Goal: Task Accomplishment & Management: Manage account settings

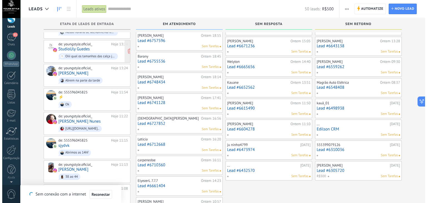
scroll to position [22, 0]
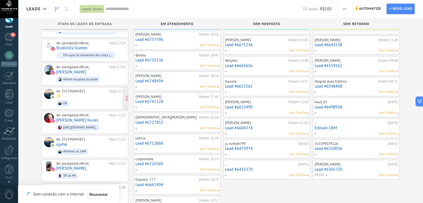
click at [70, 89] on div "de: 555596045825" at bounding box center [81, 91] width 51 height 4
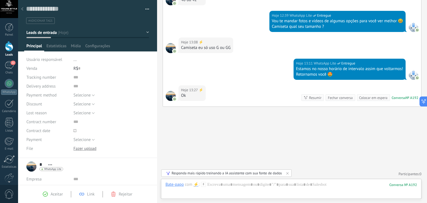
click at [22, 9] on use at bounding box center [22, 8] width 2 height 3
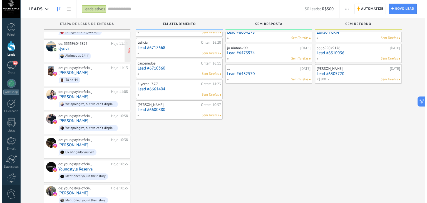
scroll to position [111, 0]
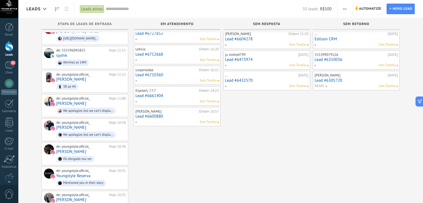
click at [191, 117] on link "Lead #6600880" at bounding box center [176, 116] width 83 height 5
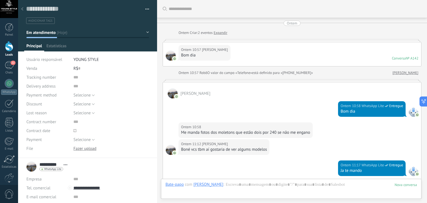
scroll to position [409, 0]
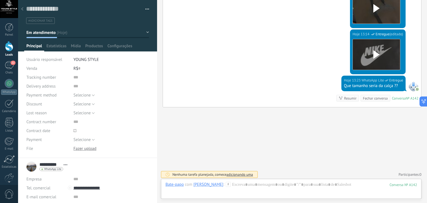
click at [253, 65] on div "Hoje 13:14 WhatsApp Lite Entregue (editado) editado hoje 13:14 Download" at bounding box center [292, 52] width 258 height 46
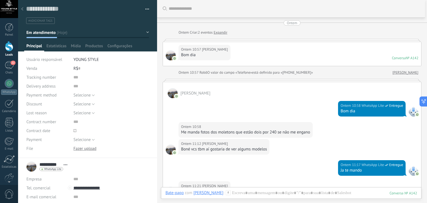
scroll to position [0, 0]
click at [280, 48] on div "Ontem 10:57 Jean Nunes Bom dia Conversa № A142 Conversa № A142" at bounding box center [292, 54] width 258 height 24
click at [222, 34] on link "Expandir" at bounding box center [221, 33] width 14 height 6
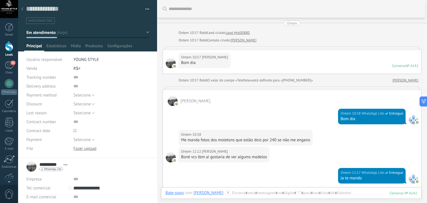
scroll to position [25, 0]
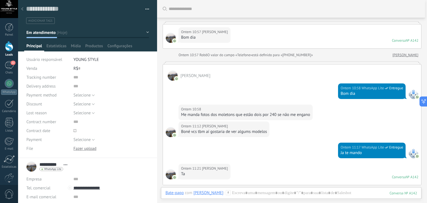
click at [22, 9] on use at bounding box center [22, 8] width 2 height 3
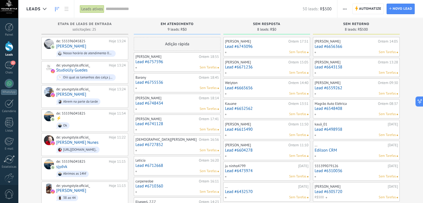
click at [185, 63] on link "Lead #6757596" at bounding box center [176, 62] width 83 height 5
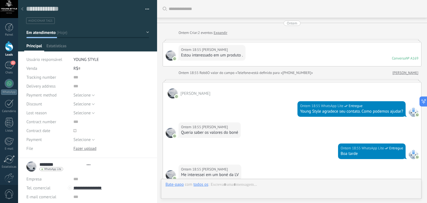
type textarea "**********"
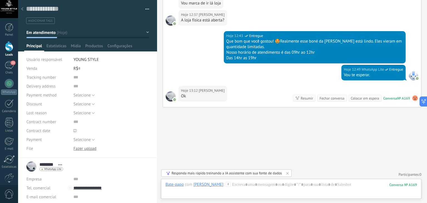
click at [397, 98] on div "№ A169" at bounding box center [403, 98] width 13 height 5
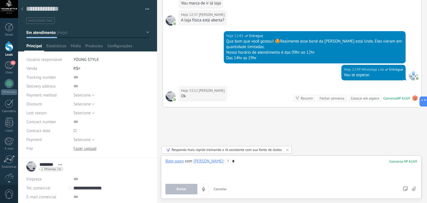
click at [21, 9] on use at bounding box center [22, 8] width 2 height 3
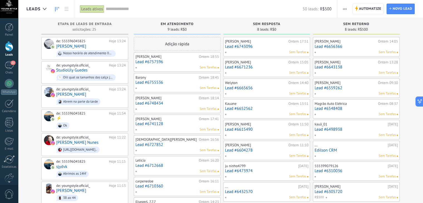
click at [174, 83] on link "Lead #6755536" at bounding box center [176, 82] width 83 height 5
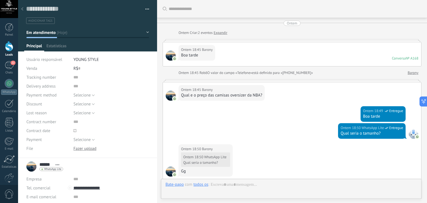
scroll to position [537, 0]
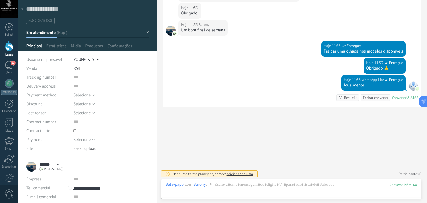
click at [174, 83] on div "Hoje 11:53 WhatsApp Lite Entregue Igualmente Conversa № A168 Conversa № A168 Re…" at bounding box center [292, 90] width 258 height 31
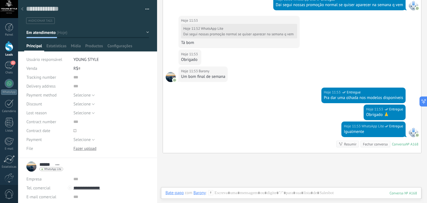
scroll to position [504, 0]
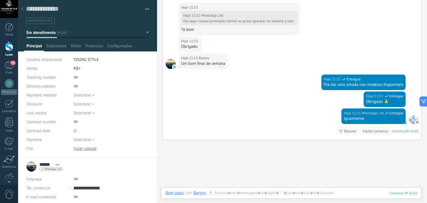
click at [22, 10] on use at bounding box center [22, 8] width 2 height 3
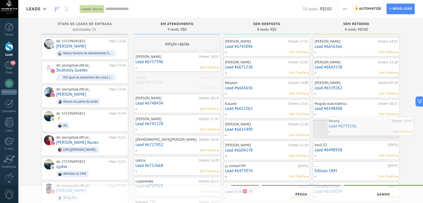
drag, startPoint x: 178, startPoint y: 82, endPoint x: 368, endPoint y: 128, distance: 195.7
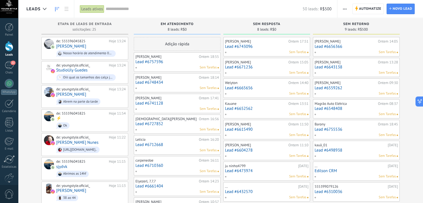
click at [180, 85] on div "Guilherme Avila França Ontem 18:14 Lead #6748434 Sem Tarefas" at bounding box center [176, 83] width 83 height 16
click at [150, 83] on link "Lead #6748434" at bounding box center [176, 82] width 83 height 5
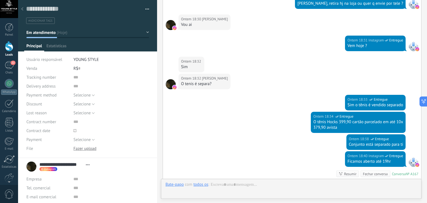
scroll to position [278, 0]
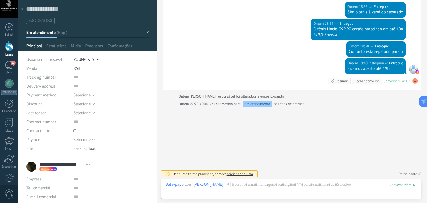
click at [211, 55] on div "Ontem 18:38 Instagram Entregue Conjunto está separado para ti" at bounding box center [292, 49] width 258 height 17
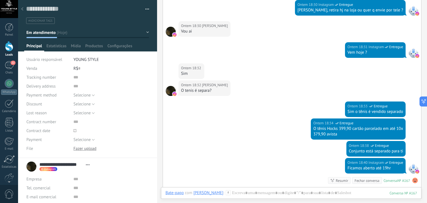
scroll to position [178, 0]
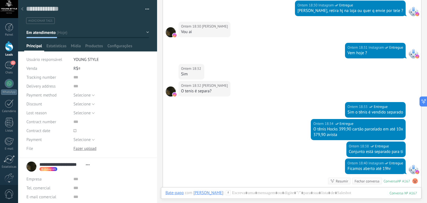
click at [21, 9] on icon at bounding box center [22, 8] width 2 height 3
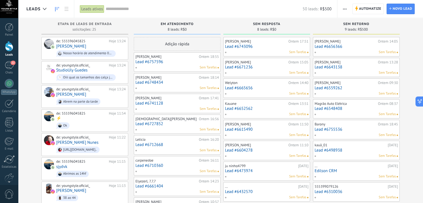
click at [174, 107] on div "Sem Tarefas" at bounding box center [176, 109] width 82 height 5
click at [156, 102] on link "Lead #6741128" at bounding box center [176, 103] width 83 height 5
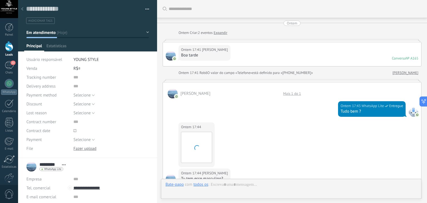
scroll to position [604, 0]
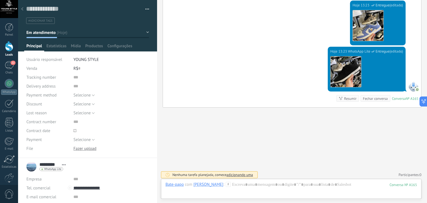
click at [196, 85] on div "Hoje 13:23 WhatsApp Lite Entregue (editado) editado hoje 13:23 Download Convers…" at bounding box center [292, 77] width 258 height 61
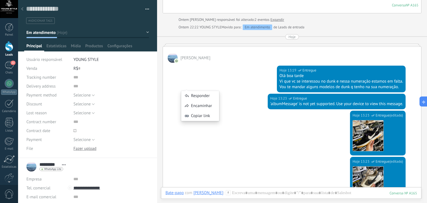
scroll to position [382, 0]
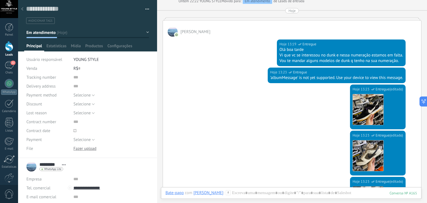
click at [22, 9] on use at bounding box center [22, 8] width 2 height 3
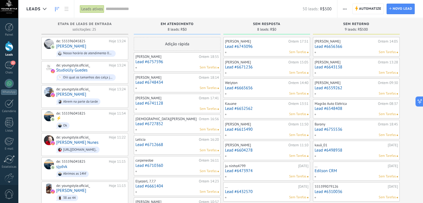
click at [182, 124] on link "Lead #6727852" at bounding box center [176, 124] width 83 height 5
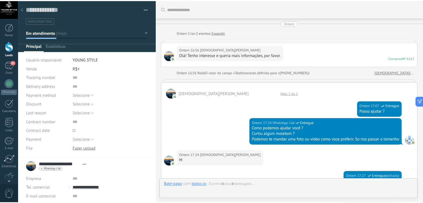
scroll to position [287, 0]
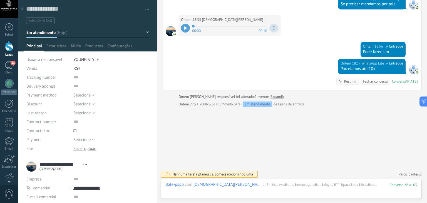
click at [23, 9] on icon at bounding box center [22, 8] width 2 height 3
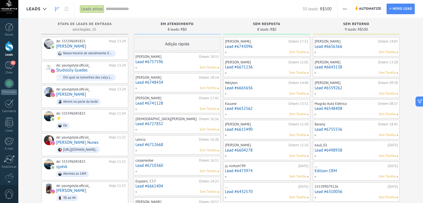
click at [149, 123] on link "Lead #6727852" at bounding box center [176, 124] width 83 height 5
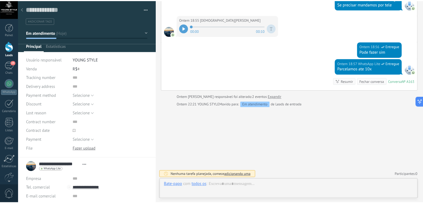
scroll to position [8, 0]
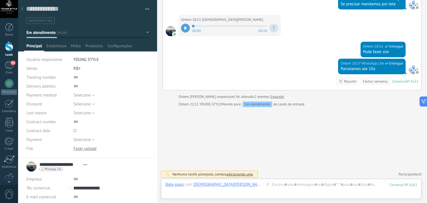
click at [22, 10] on use at bounding box center [22, 8] width 2 height 3
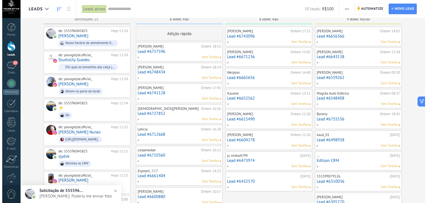
scroll to position [11, 0]
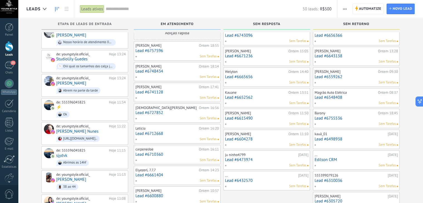
click at [154, 132] on link "Lead #6712668" at bounding box center [176, 133] width 83 height 5
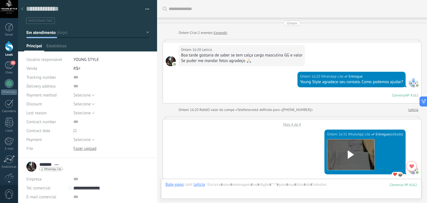
scroll to position [372, 0]
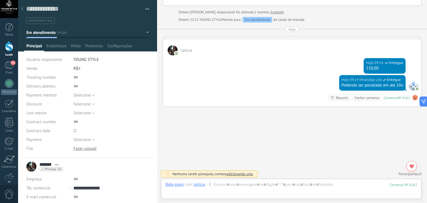
click at [237, 64] on div "Hoje 09:14 WhatsApp Lite Entregue 150,00" at bounding box center [292, 65] width 258 height 20
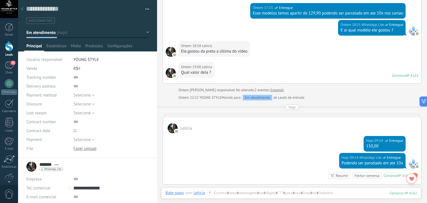
scroll to position [305, 0]
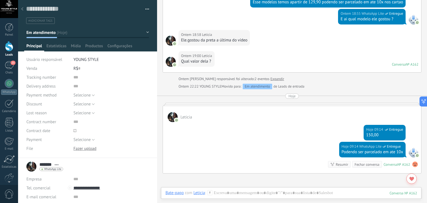
click at [21, 9] on icon at bounding box center [22, 8] width 2 height 3
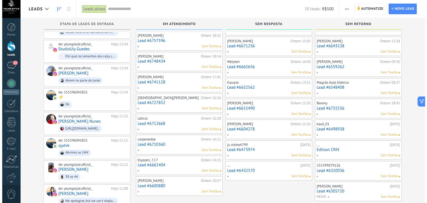
scroll to position [22, 0]
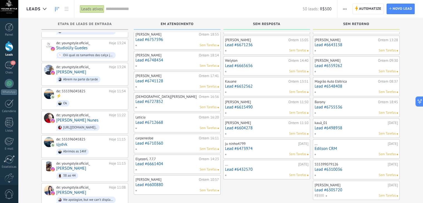
click at [144, 142] on link "Lead #6710360" at bounding box center [176, 143] width 83 height 5
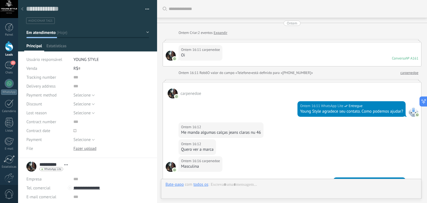
scroll to position [231, 0]
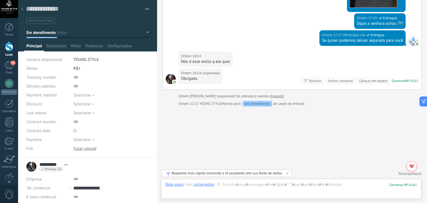
click at [245, 71] on div "Ontem 18:14 carpenedoe Obrigada Conversa № A161 Conversa № A161 Resumir Resumir…" at bounding box center [292, 78] width 258 height 21
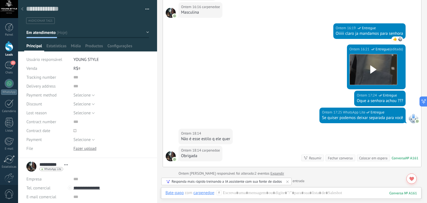
scroll to position [98, 0]
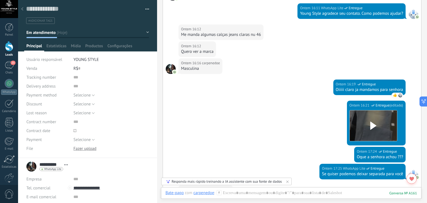
click at [22, 9] on icon at bounding box center [22, 8] width 2 height 3
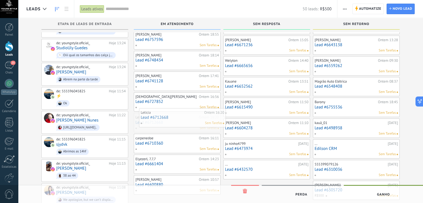
drag, startPoint x: 166, startPoint y: 126, endPoint x: 172, endPoint y: 122, distance: 6.9
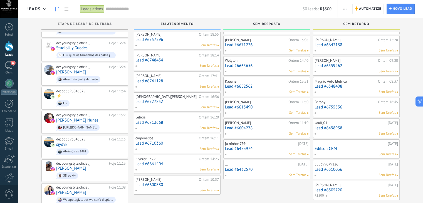
click at [172, 122] on link "Lead #6712668" at bounding box center [176, 122] width 83 height 5
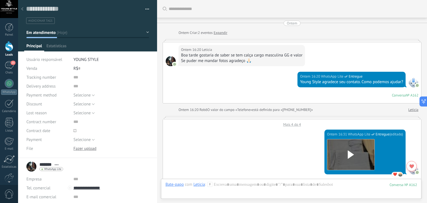
scroll to position [372, 0]
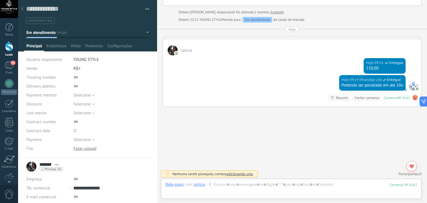
click at [188, 92] on div "Hoje 09:14 WhatsApp Lite Entregue Podendo ser parcelado em ate 10x Conversa № A…" at bounding box center [292, 90] width 258 height 31
click at [20, 10] on div at bounding box center [22, 9] width 8 height 11
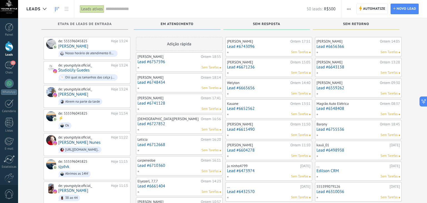
scroll to position [22, 0]
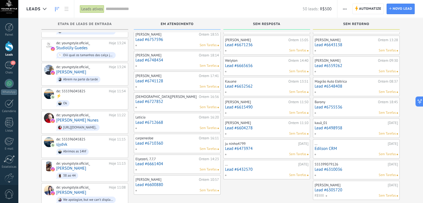
click at [148, 142] on link "Lead #6710360" at bounding box center [176, 143] width 83 height 5
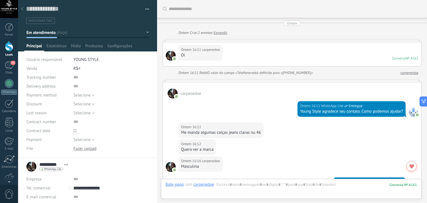
scroll to position [231, 0]
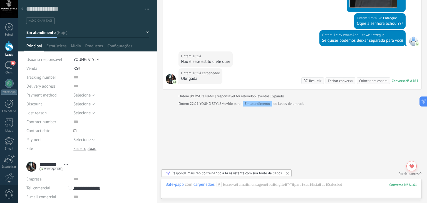
click at [22, 9] on use at bounding box center [22, 8] width 2 height 3
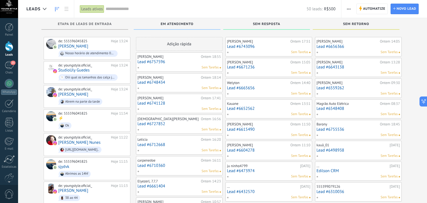
scroll to position [22, 0]
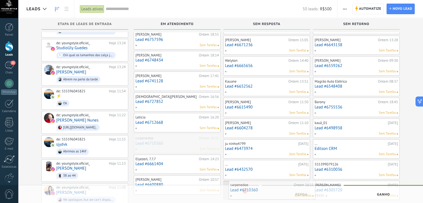
drag, startPoint x: 166, startPoint y: 146, endPoint x: 261, endPoint y: 193, distance: 105.6
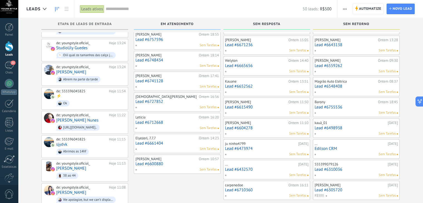
click at [148, 141] on link "Lead #6661404" at bounding box center [176, 143] width 83 height 5
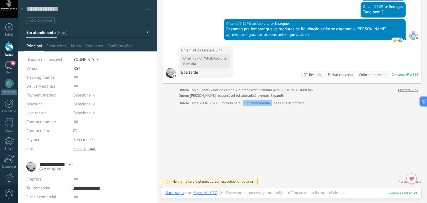
scroll to position [76, 0]
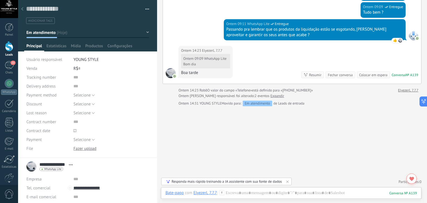
click at [22, 7] on icon at bounding box center [22, 8] width 2 height 3
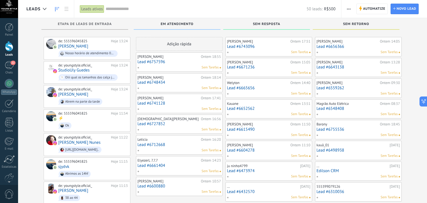
scroll to position [22, 0]
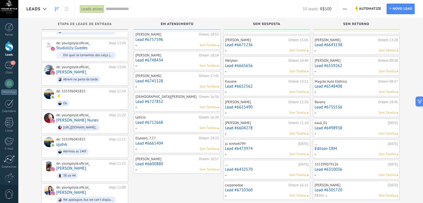
click at [158, 82] on link "Lead #6741128" at bounding box center [176, 81] width 83 height 5
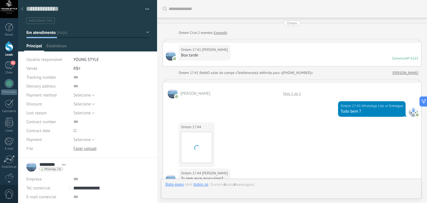
scroll to position [604, 0]
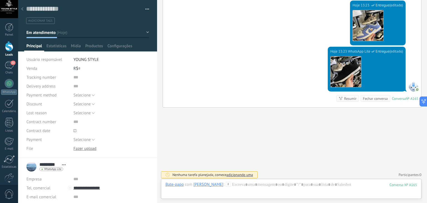
click at [221, 56] on div "Hoje 13:23 WhatsApp Lite Entregue (editado) editado hoje 13:23 Download Convers…" at bounding box center [292, 77] width 258 height 61
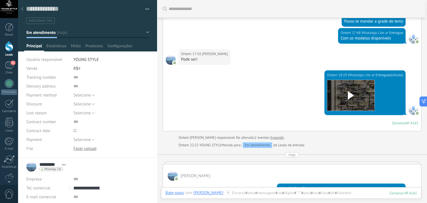
scroll to position [237, 0]
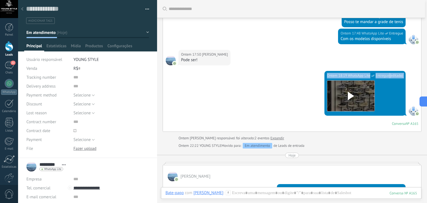
drag, startPoint x: 221, startPoint y: 77, endPoint x: 230, endPoint y: 93, distance: 17.9
click at [230, 93] on div "Ontem 18:19 WhatsApp Lite Entregue (editado) editado ontem 18:19 Download Conve…" at bounding box center [292, 101] width 258 height 61
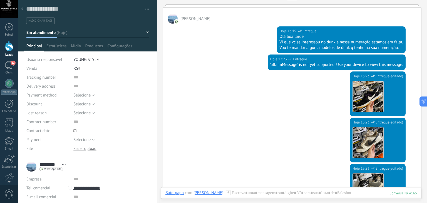
scroll to position [404, 0]
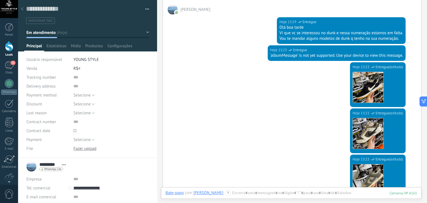
click at [23, 8] on use at bounding box center [22, 8] width 2 height 3
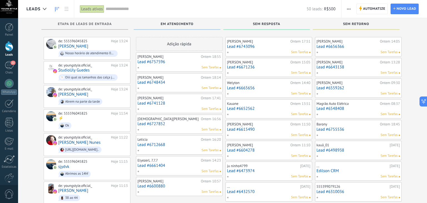
scroll to position [22, 0]
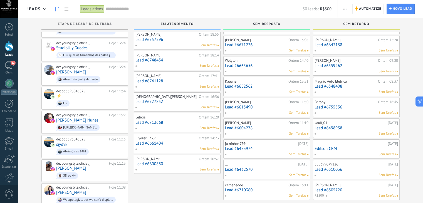
click at [149, 79] on link "Lead #6741128" at bounding box center [176, 81] width 83 height 5
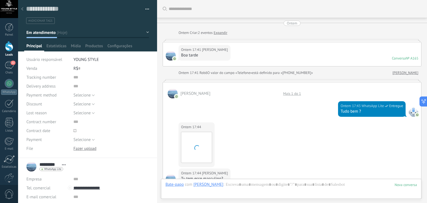
scroll to position [8, 0]
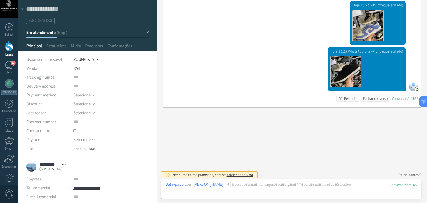
click at [22, 9] on use at bounding box center [22, 8] width 2 height 3
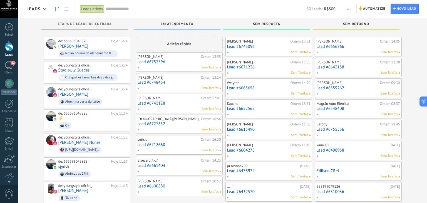
scroll to position [22, 0]
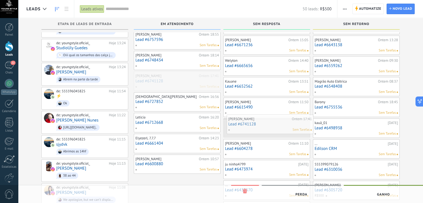
drag, startPoint x: 174, startPoint y: 86, endPoint x: 267, endPoint y: 129, distance: 102.5
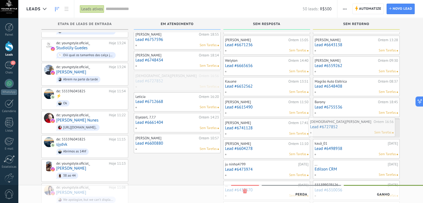
drag, startPoint x: 174, startPoint y: 77, endPoint x: 349, endPoint y: 123, distance: 181.6
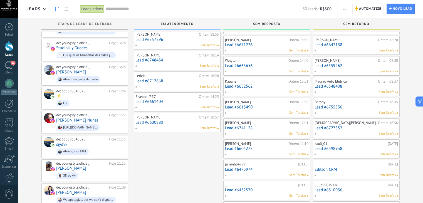
click at [153, 58] on link "Lead #6748434" at bounding box center [176, 60] width 83 height 5
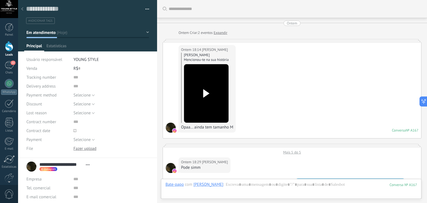
scroll to position [278, 0]
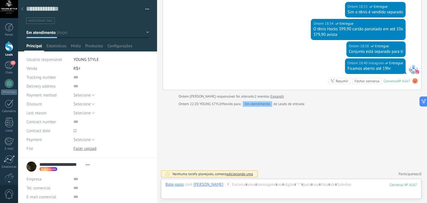
click at [23, 8] on use at bounding box center [22, 8] width 2 height 3
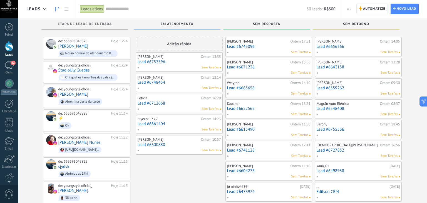
scroll to position [22, 0]
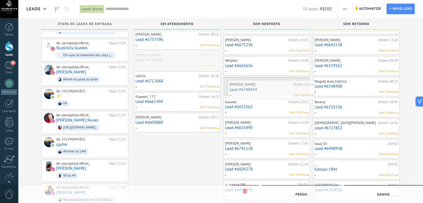
drag, startPoint x: 173, startPoint y: 64, endPoint x: 267, endPoint y: 93, distance: 98.5
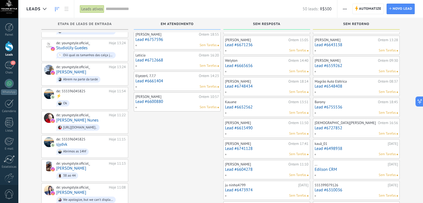
click at [146, 79] on link "Lead #6661404" at bounding box center [176, 81] width 83 height 5
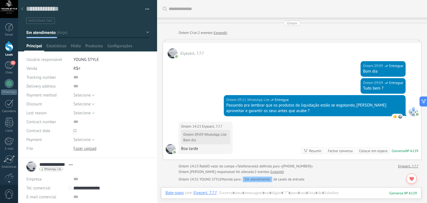
scroll to position [76, 0]
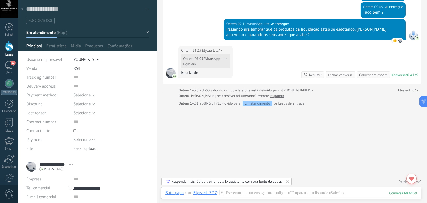
click at [21, 7] on div at bounding box center [22, 9] width 8 height 11
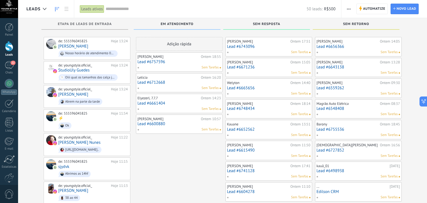
scroll to position [22, 0]
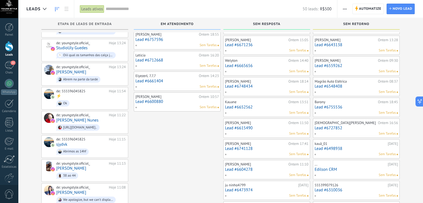
click at [155, 41] on link "Lead #6757596" at bounding box center [176, 39] width 83 height 5
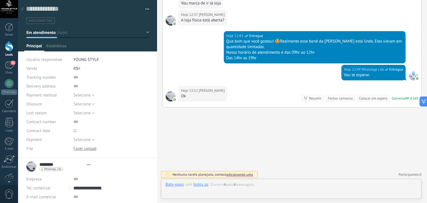
scroll to position [8, 0]
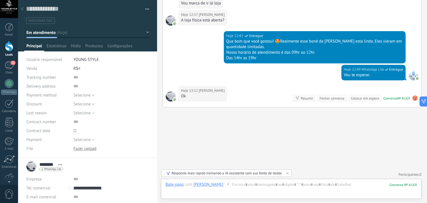
click at [24, 10] on div at bounding box center [22, 9] width 8 height 11
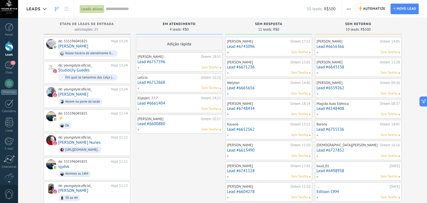
scroll to position [22, 0]
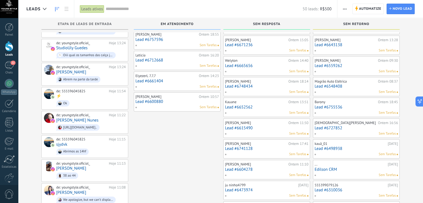
click at [153, 39] on link "Lead #6757596" at bounding box center [176, 39] width 83 height 5
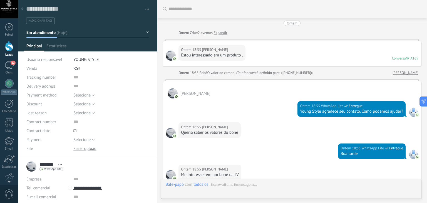
scroll to position [544, 0]
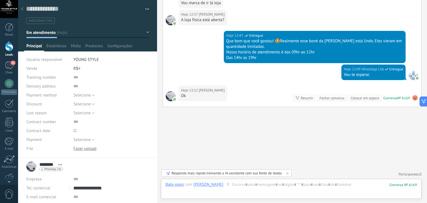
click at [22, 10] on use at bounding box center [22, 8] width 2 height 3
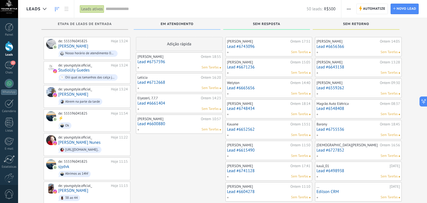
scroll to position [22, 0]
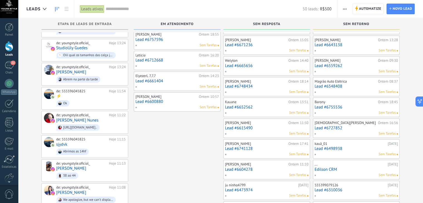
click at [157, 80] on link "Lead #6661404" at bounding box center [176, 81] width 83 height 5
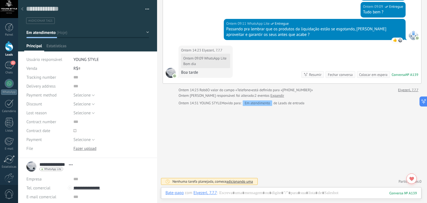
scroll to position [76, 0]
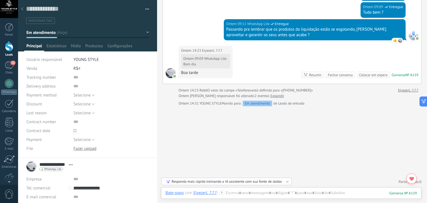
click at [22, 9] on icon at bounding box center [22, 8] width 2 height 3
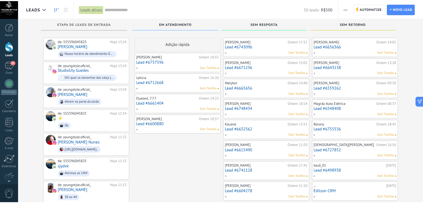
scroll to position [22, 0]
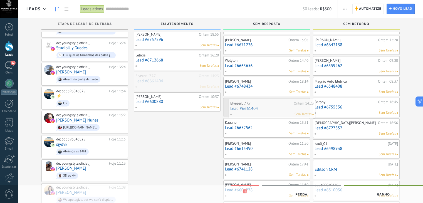
drag, startPoint x: 172, startPoint y: 84, endPoint x: 267, endPoint y: 112, distance: 98.8
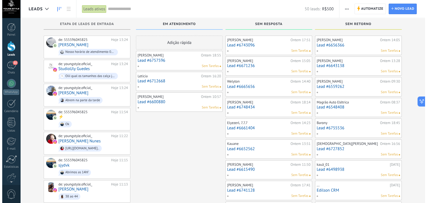
scroll to position [0, 0]
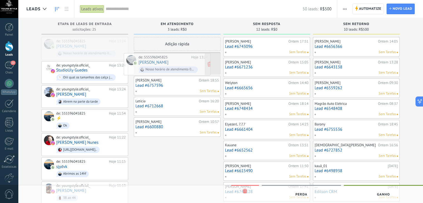
drag, startPoint x: 118, startPoint y: 49, endPoint x: 200, endPoint y: 66, distance: 84.0
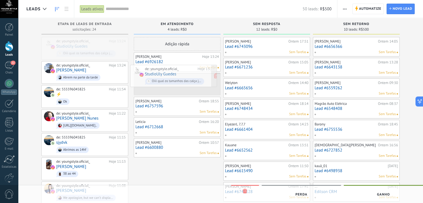
drag, startPoint x: 103, startPoint y: 46, endPoint x: 192, endPoint y: 74, distance: 93.0
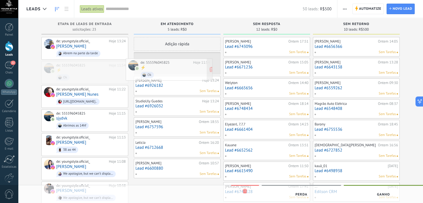
drag, startPoint x: 96, startPoint y: 71, endPoint x: 182, endPoint y: 69, distance: 86.0
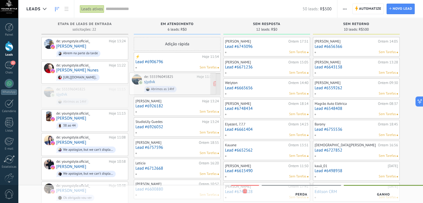
drag, startPoint x: 92, startPoint y: 93, endPoint x: 180, endPoint y: 82, distance: 88.6
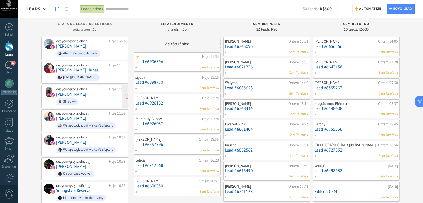
click at [97, 89] on div "de: youngstyle.oficial_" at bounding box center [81, 89] width 51 height 4
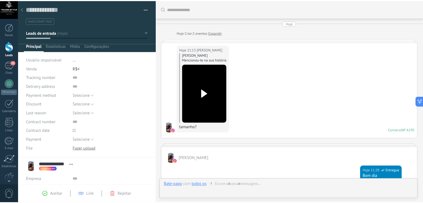
scroll to position [108, 0]
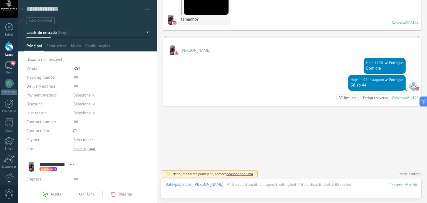
click at [23, 9] on icon at bounding box center [22, 8] width 2 height 3
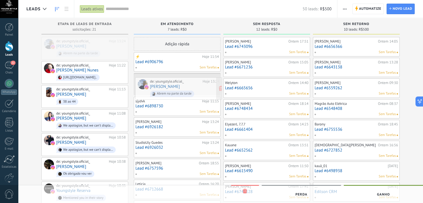
drag, startPoint x: 113, startPoint y: 50, endPoint x: 208, endPoint y: 90, distance: 102.9
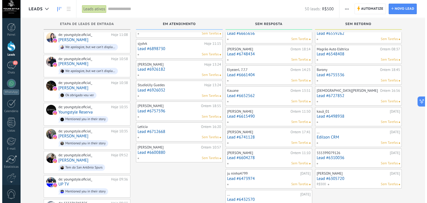
scroll to position [56, 0]
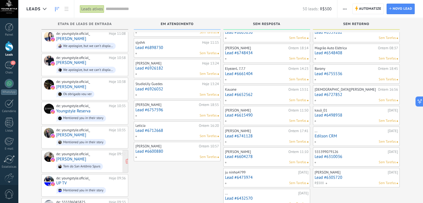
click at [99, 155] on div "de: youngstyle.oficial_ Hoje 09:52 Luis Pedro Prado Tem do San Antônio Spurs" at bounding box center [91, 161] width 70 height 19
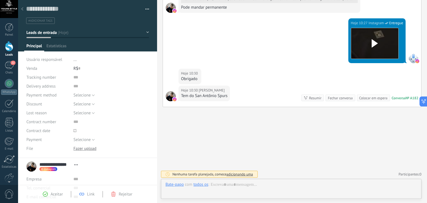
scroll to position [8, 0]
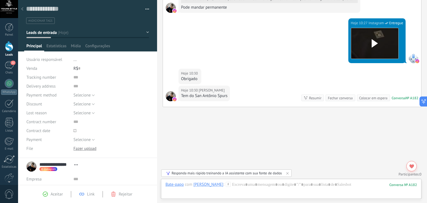
click at [22, 9] on use at bounding box center [22, 8] width 2 height 3
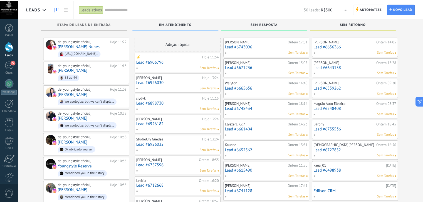
scroll to position [56, 0]
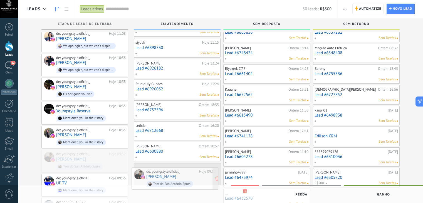
drag, startPoint x: 102, startPoint y: 155, endPoint x: 195, endPoint y: 172, distance: 94.2
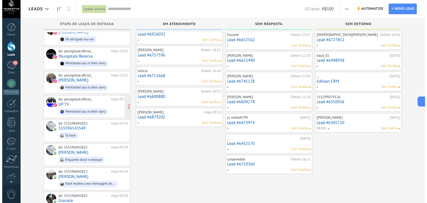
scroll to position [111, 0]
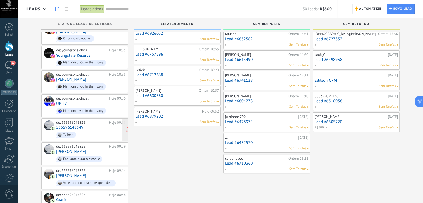
click at [65, 125] on link "555596143549" at bounding box center [69, 127] width 27 height 5
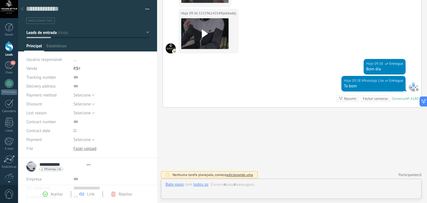
scroll to position [8, 0]
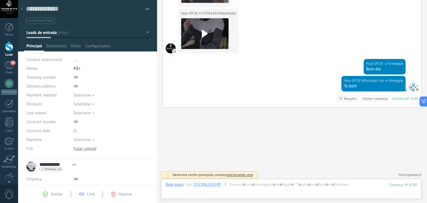
click at [197, 83] on div "Hoje 09:38 WhatsApp Lite Entregue Ta bom Conversa № A180 Conversa № A180 Resumi…" at bounding box center [292, 91] width 258 height 31
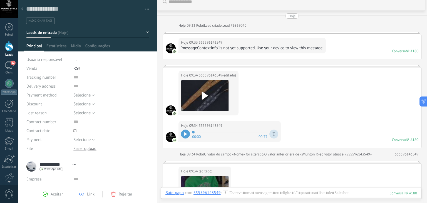
scroll to position [0, 0]
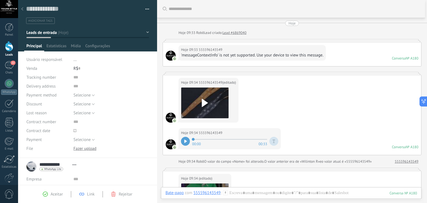
click at [22, 9] on use at bounding box center [22, 8] width 2 height 3
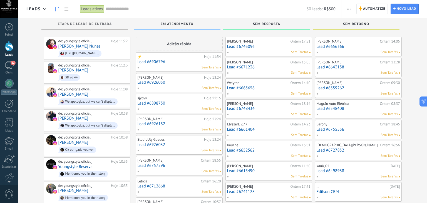
scroll to position [111, 0]
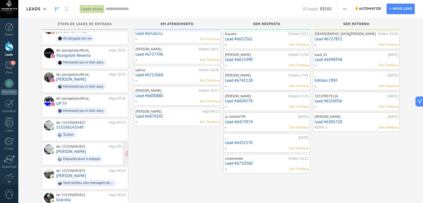
click at [84, 156] on div "Enquanto durar o estoque" at bounding box center [79, 159] width 46 height 6
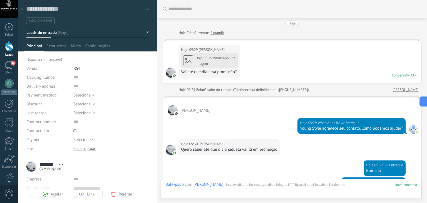
scroll to position [103, 0]
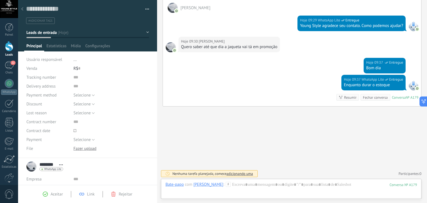
click at [22, 9] on use at bounding box center [22, 8] width 2 height 3
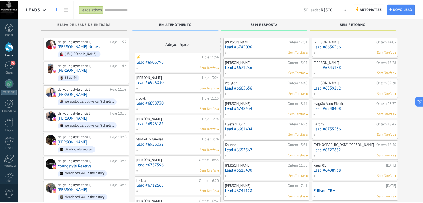
scroll to position [111, 0]
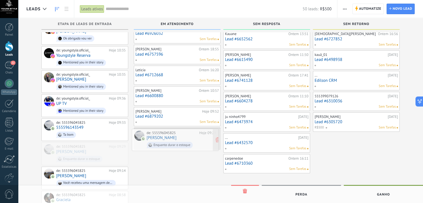
drag, startPoint x: 90, startPoint y: 148, endPoint x: 181, endPoint y: 138, distance: 91.0
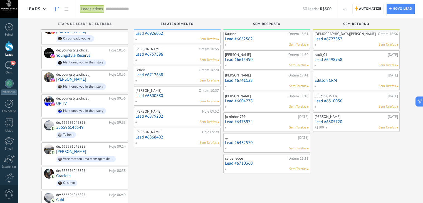
click at [181, 138] on link "Lead #6868402" at bounding box center [176, 137] width 83 height 5
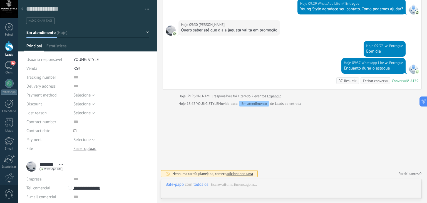
scroll to position [8, 0]
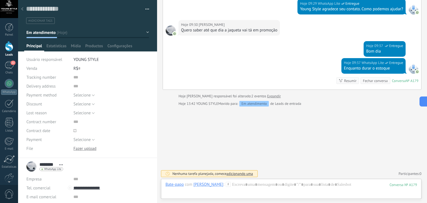
click at [259, 65] on div "Hoje 09:37 WhatsApp Lite Entregue Enquanto durar o estoque Conversa № A179 Conv…" at bounding box center [292, 73] width 258 height 31
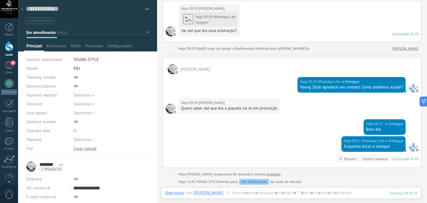
scroll to position [30, 0]
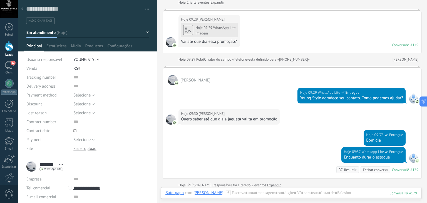
click at [21, 9] on use at bounding box center [22, 8] width 2 height 3
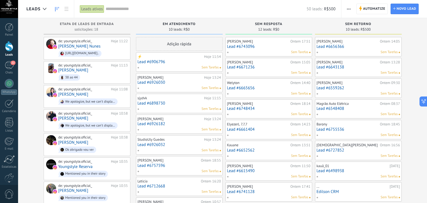
scroll to position [111, 0]
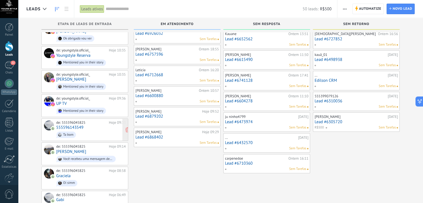
click at [96, 131] on span "Ta bom" at bounding box center [91, 134] width 70 height 9
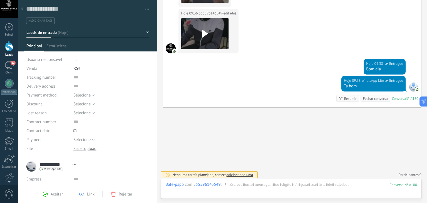
scroll to position [8, 0]
click at [182, 86] on div "Hoje 09:38 WhatsApp Lite Entregue Ta bom Conversa № A180 Conversa № A180 Resumi…" at bounding box center [292, 91] width 258 height 31
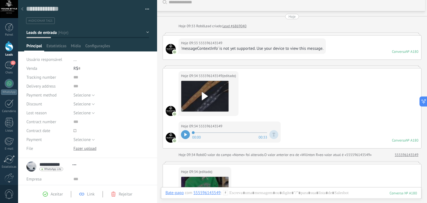
scroll to position [0, 0]
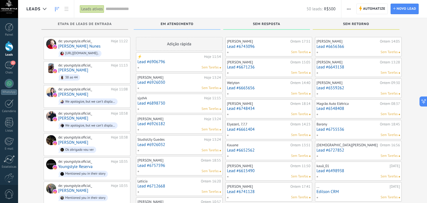
scroll to position [111, 0]
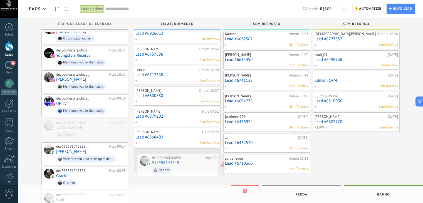
drag, startPoint x: 92, startPoint y: 128, endPoint x: 188, endPoint y: 166, distance: 103.0
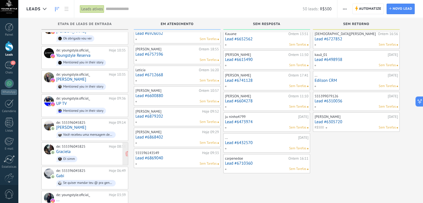
click at [93, 155] on span "Oi simm" at bounding box center [91, 159] width 70 height 9
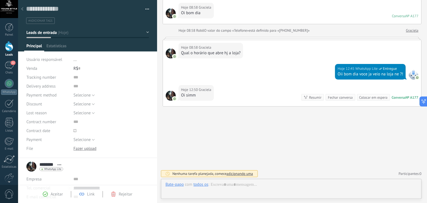
scroll to position [8, 0]
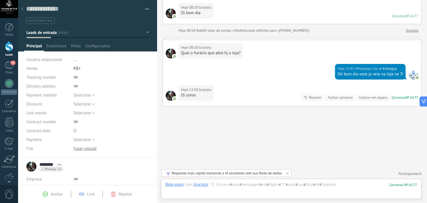
click at [23, 9] on icon at bounding box center [22, 8] width 2 height 3
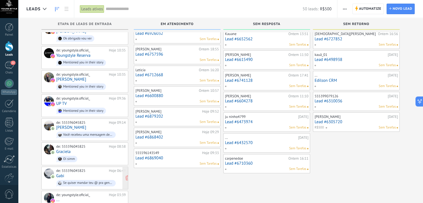
click at [96, 172] on div "de: 555596045825 Hoje 06:49 Gabi Se quiser mandar teu @ pra gente te marcar num…" at bounding box center [91, 178] width 70 height 19
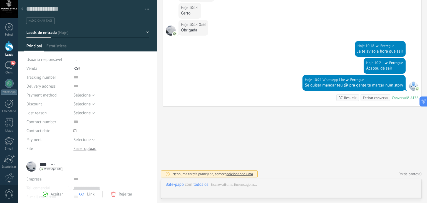
scroll to position [8, 0]
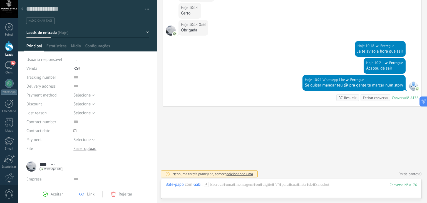
click at [21, 8] on icon at bounding box center [22, 8] width 2 height 3
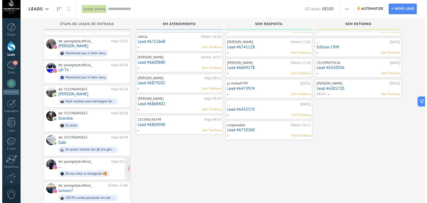
scroll to position [156, 0]
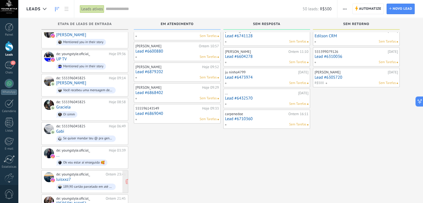
click at [91, 177] on div "de: youngstyle.oficial_ Ontem 23:46 luisxxz7 189,90 cartão parcelado em até 10x…" at bounding box center [91, 181] width 70 height 19
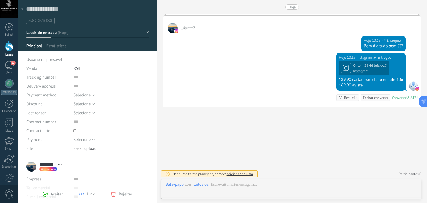
scroll to position [8, 0]
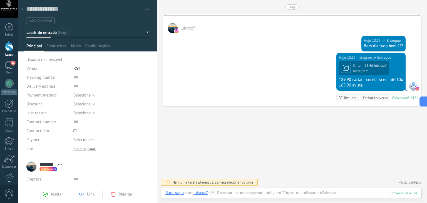
click at [214, 93] on div "Hoje 10:15 Instagram Entregue Ontem 23:46 luisxxz7 Instagram 189,90 cartão parc…" at bounding box center [292, 80] width 258 height 54
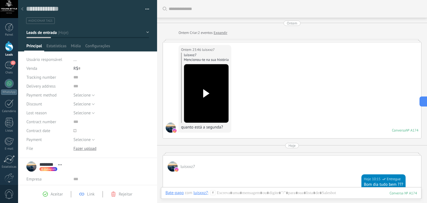
scroll to position [0, 0]
click at [22, 9] on use at bounding box center [22, 8] width 2 height 3
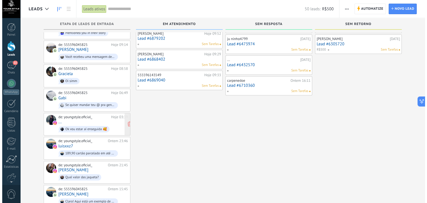
scroll to position [200, 0]
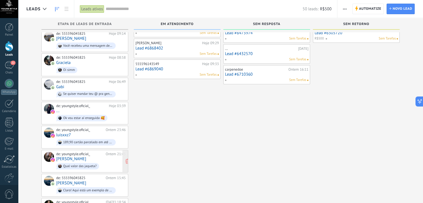
click at [96, 154] on div "de: youngstyle.oficial_ Ontem 21:45 Andrieli Mello Qual valor das jaqueta?" at bounding box center [91, 161] width 70 height 19
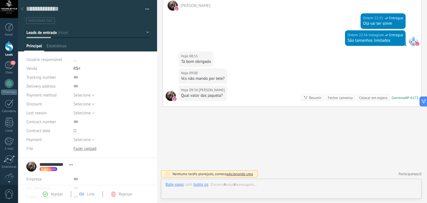
scroll to position [8, 0]
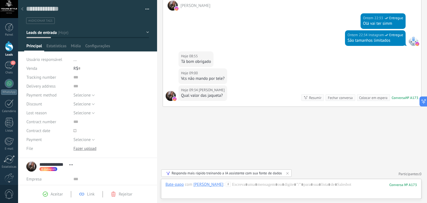
click at [258, 79] on div "Hoje 09:00 Andrieli Mello Vcs não mando por tele?" at bounding box center [292, 76] width 258 height 17
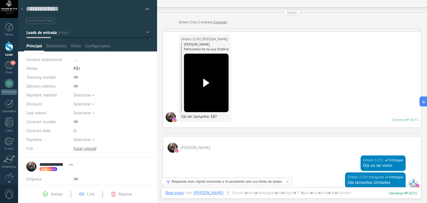
scroll to position [11, 0]
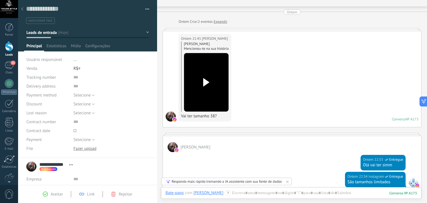
click at [205, 82] on use at bounding box center [206, 82] width 6 height 8
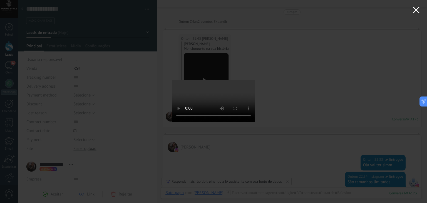
click at [416, 10] on use "button" at bounding box center [416, 10] width 6 height 6
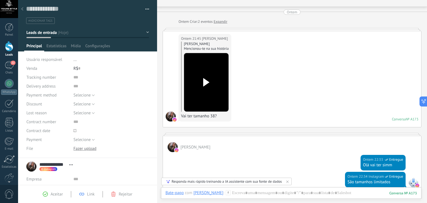
click at [21, 11] on icon at bounding box center [22, 8] width 2 height 3
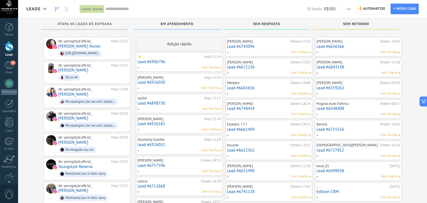
scroll to position [200, 0]
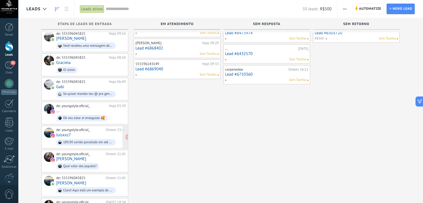
click at [94, 131] on div "de: youngstyle.oficial_ Ontem 23:46 luisxxz7 189,90 cartão parcelado em até 10x…" at bounding box center [91, 137] width 70 height 19
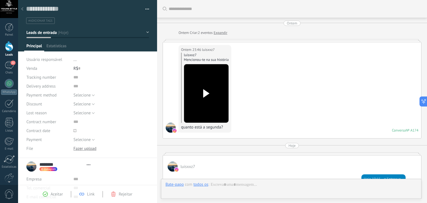
scroll to position [139, 0]
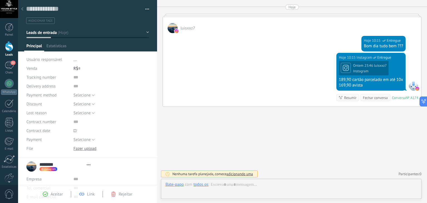
type textarea "**********"
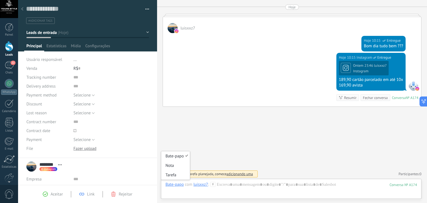
click at [176, 185] on div "Bate-papo" at bounding box center [175, 184] width 18 height 5
click at [177, 155] on div "Bate-papo" at bounding box center [175, 155] width 29 height 9
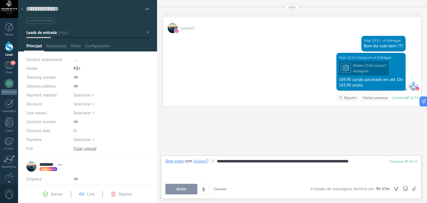
click at [173, 188] on button "Enviar" at bounding box center [182, 189] width 32 height 11
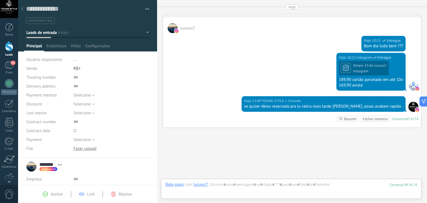
scroll to position [160, 0]
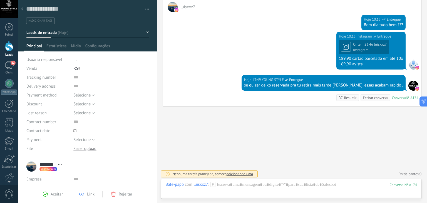
click at [23, 9] on icon at bounding box center [22, 8] width 2 height 3
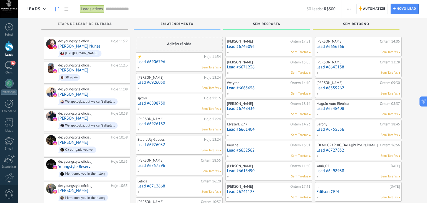
scroll to position [200, 0]
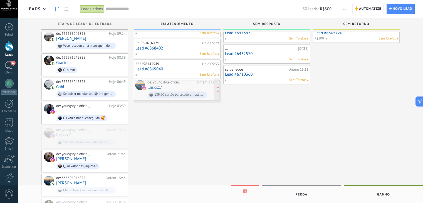
drag, startPoint x: 100, startPoint y: 129, endPoint x: 192, endPoint y: 86, distance: 101.4
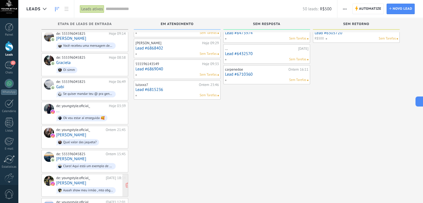
click at [102, 176] on div "de: youngstyle.oficial_ 14/08/2025 18:34 Alexandre Aaaah show meu irmão , mto o…" at bounding box center [91, 185] width 70 height 19
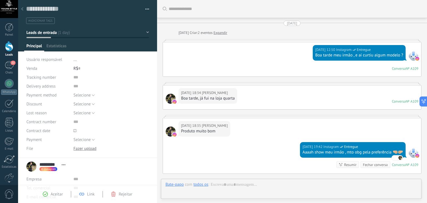
scroll to position [8, 0]
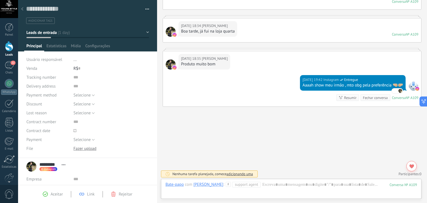
click at [23, 9] on icon at bounding box center [22, 8] width 2 height 3
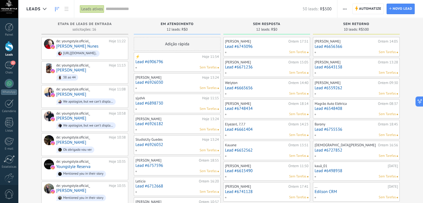
click at [173, 46] on div "Adição rápida" at bounding box center [177, 44] width 87 height 14
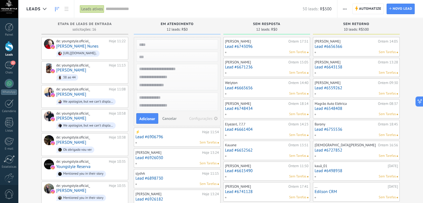
click at [169, 31] on span "12 leads:" at bounding box center [174, 29] width 14 height 3
click at [149, 23] on div "Em atendimento" at bounding box center [177, 24] width 81 height 5
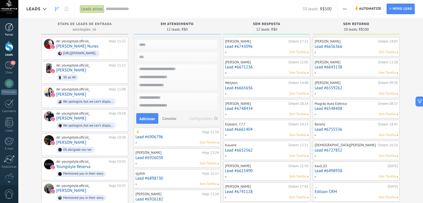
click at [9, 29] on div at bounding box center [9, 27] width 8 height 8
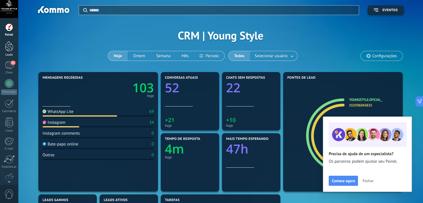
click at [6, 49] on div at bounding box center [9, 46] width 8 height 10
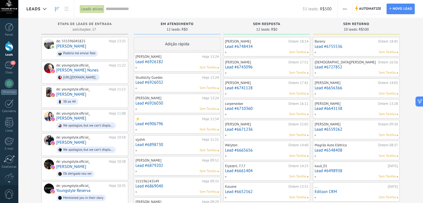
click at [345, 9] on use "button" at bounding box center [345, 9] width 4 height 1
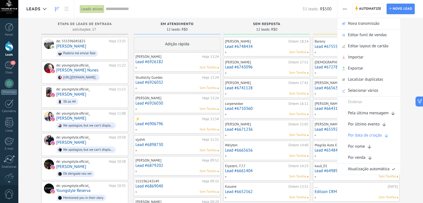
click at [289, 9] on input "text" at bounding box center [204, 9] width 197 height 6
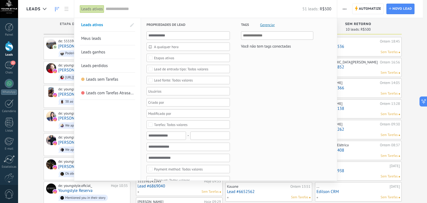
click at [95, 8] on div "Leads ativos" at bounding box center [92, 9] width 24 height 8
click at [104, 65] on span "Leads perdidos" at bounding box center [94, 65] width 27 height 5
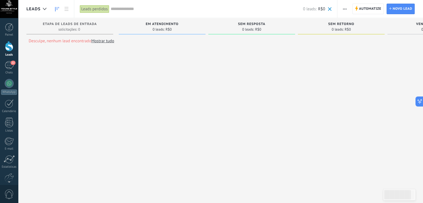
click at [104, 65] on div "Desculpe, nenhum lead encontrado Mostrar tudo Etapa de leads de entrada solicit…" at bounding box center [254, 108] width 456 height 181
drag, startPoint x: 150, startPoint y: 63, endPoint x: 136, endPoint y: 66, distance: 13.6
click at [136, 66] on div "Desculpe, nenhum lead encontrado Mostrar tudo Etapa de leads de entrada solicit…" at bounding box center [254, 108] width 456 height 181
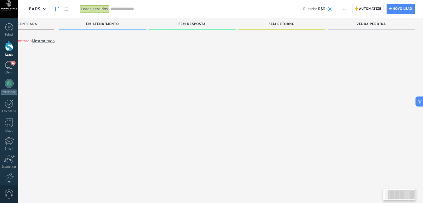
scroll to position [9, 0]
click at [57, 9] on use at bounding box center [57, 9] width 4 height 4
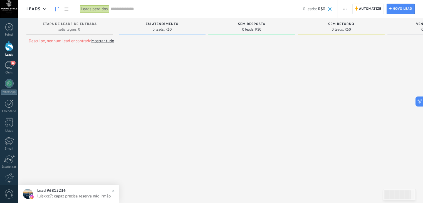
click at [88, 7] on div "Leads perdidos" at bounding box center [94, 9] width 29 height 8
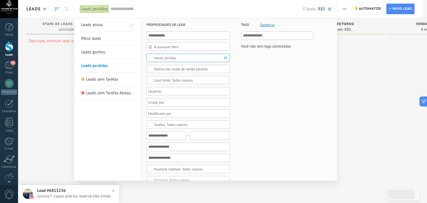
click at [97, 23] on span "Leads ativos" at bounding box center [92, 24] width 22 height 5
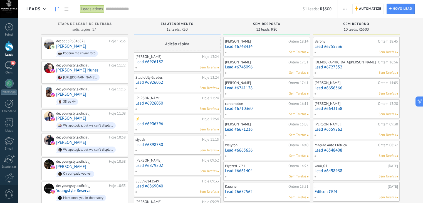
click at [9, 5] on div at bounding box center [9, 9] width 18 height 18
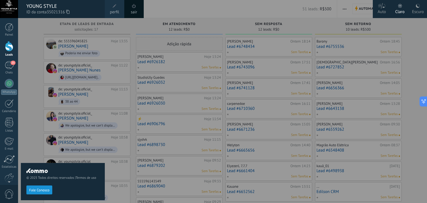
click at [8, 49] on div at bounding box center [9, 46] width 8 height 10
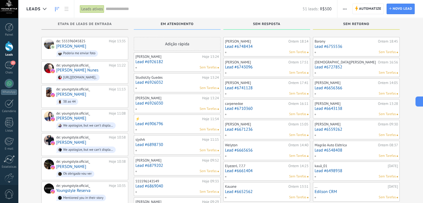
click at [201, 4] on div "51 leads: R$500" at bounding box center [219, 9] width 226 height 18
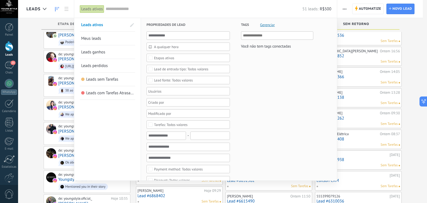
click at [192, 8] on input "text" at bounding box center [204, 9] width 197 height 6
click at [33, 27] on div at bounding box center [213, 101] width 427 height 203
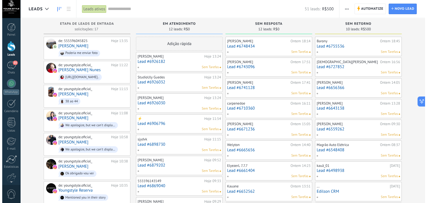
scroll to position [0, 0]
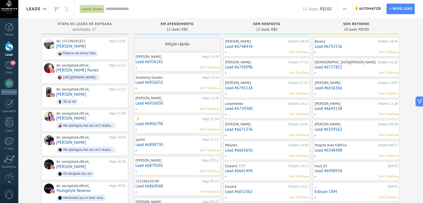
click at [180, 167] on div "Luis Pedro Prado Hoje 09:52 Lead #6879202 Sem Tarefas" at bounding box center [176, 166] width 83 height 16
click at [160, 165] on link "Lead #6879202" at bounding box center [176, 165] width 83 height 5
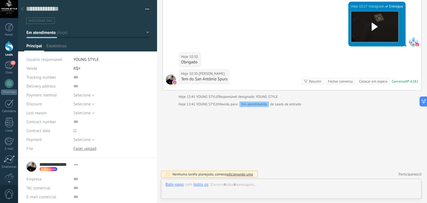
scroll to position [8, 0]
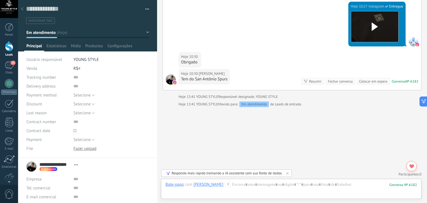
click at [22, 8] on icon at bounding box center [22, 8] width 2 height 3
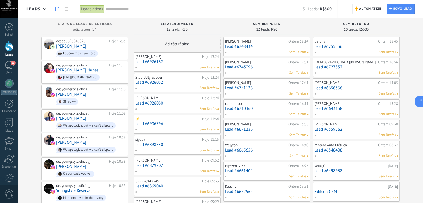
click at [156, 63] on link "Lead #6926182" at bounding box center [176, 62] width 83 height 5
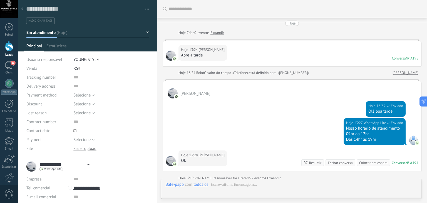
type textarea "**********"
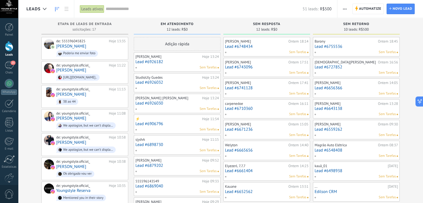
click at [158, 166] on link "Lead #6879202" at bounding box center [176, 165] width 83 height 5
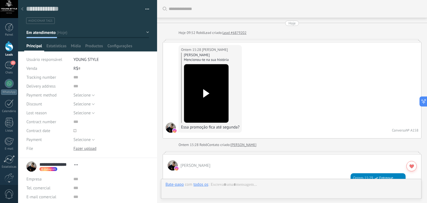
scroll to position [566, 0]
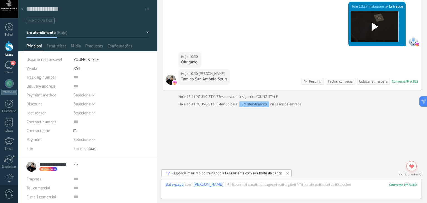
click at [256, 54] on div "Hoje 10:30 [PERSON_NAME]" at bounding box center [292, 60] width 258 height 17
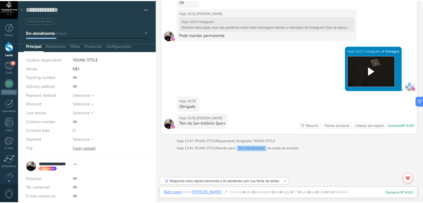
scroll to position [532, 0]
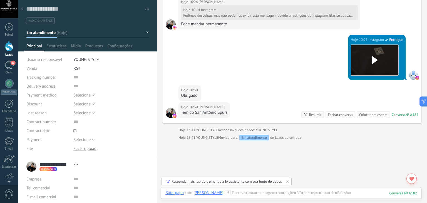
click at [22, 9] on use at bounding box center [22, 8] width 2 height 3
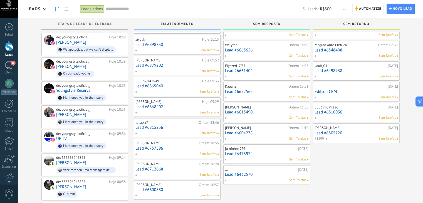
scroll to position [111, 0]
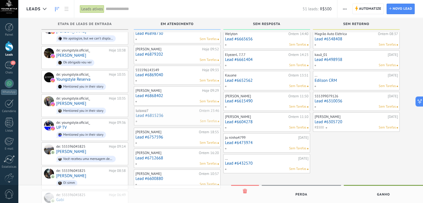
drag, startPoint x: 168, startPoint y: 118, endPoint x: 163, endPoint y: 122, distance: 6.2
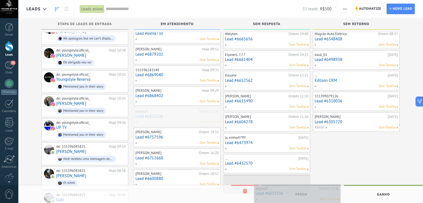
drag, startPoint x: 191, startPoint y: 118, endPoint x: 311, endPoint y: 196, distance: 143.2
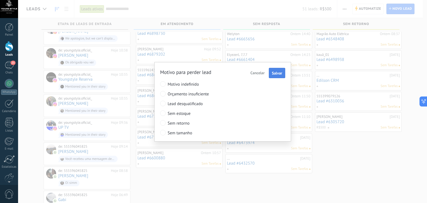
click at [278, 76] on button "Salvar" at bounding box center [277, 73] width 16 height 11
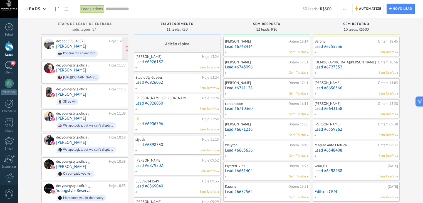
click at [93, 45] on div "de: 555596045825 Hoje 13:35 [PERSON_NAME] me enviar foto" at bounding box center [91, 48] width 70 height 19
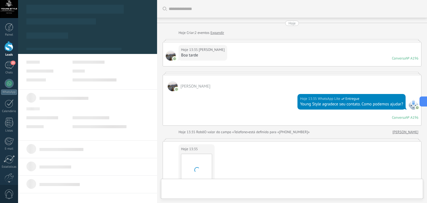
type textarea "**********"
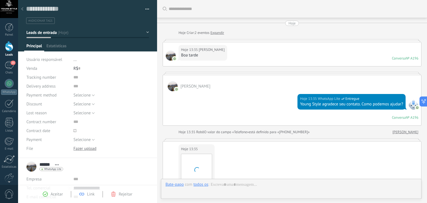
scroll to position [122, 0]
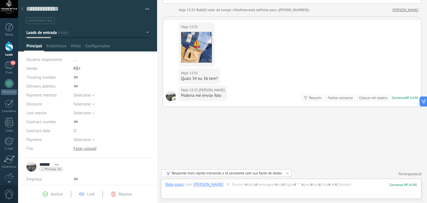
click at [171, 59] on div "Hoje 13:35 [PERSON_NAME] Download" at bounding box center [292, 43] width 258 height 49
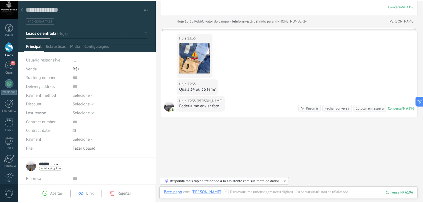
scroll to position [111, 0]
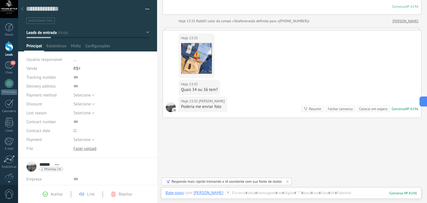
click at [22, 9] on use at bounding box center [22, 8] width 2 height 3
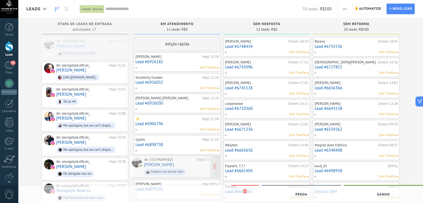
drag, startPoint x: 93, startPoint y: 46, endPoint x: 181, endPoint y: 164, distance: 146.9
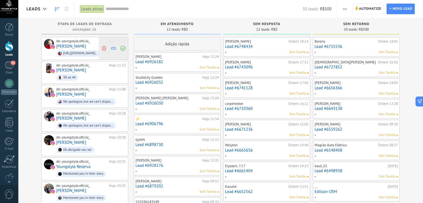
click at [105, 47] on use at bounding box center [104, 48] width 4 height 5
